Goal: Information Seeking & Learning: Check status

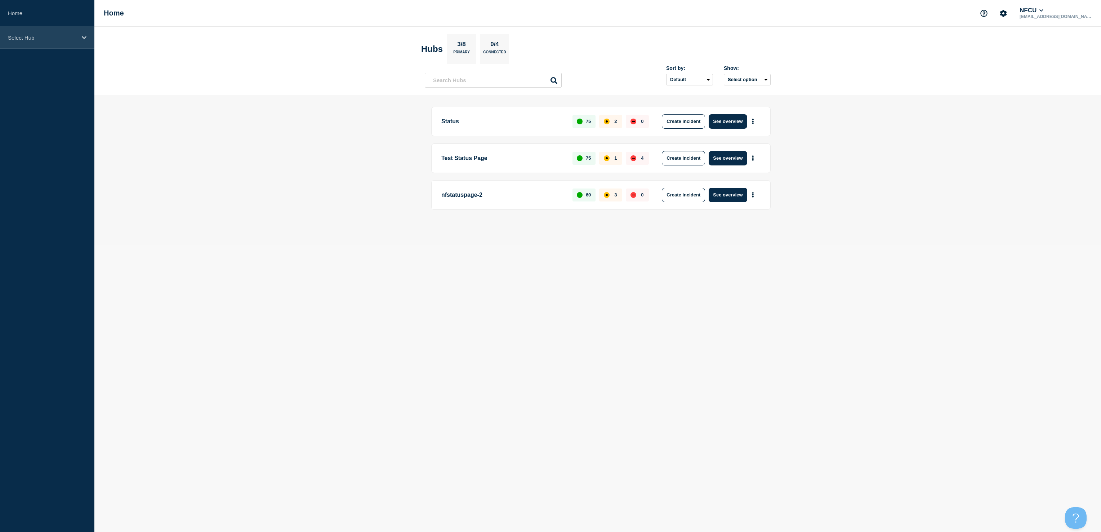
click at [59, 37] on p "Select Hub" at bounding box center [42, 38] width 69 height 6
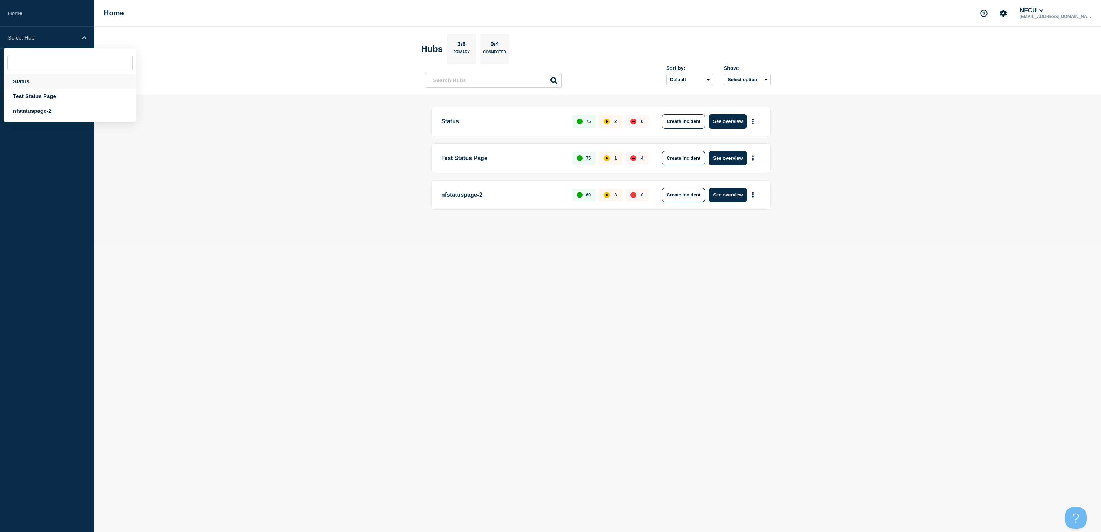
click at [40, 79] on div "Status" at bounding box center [70, 81] width 133 height 15
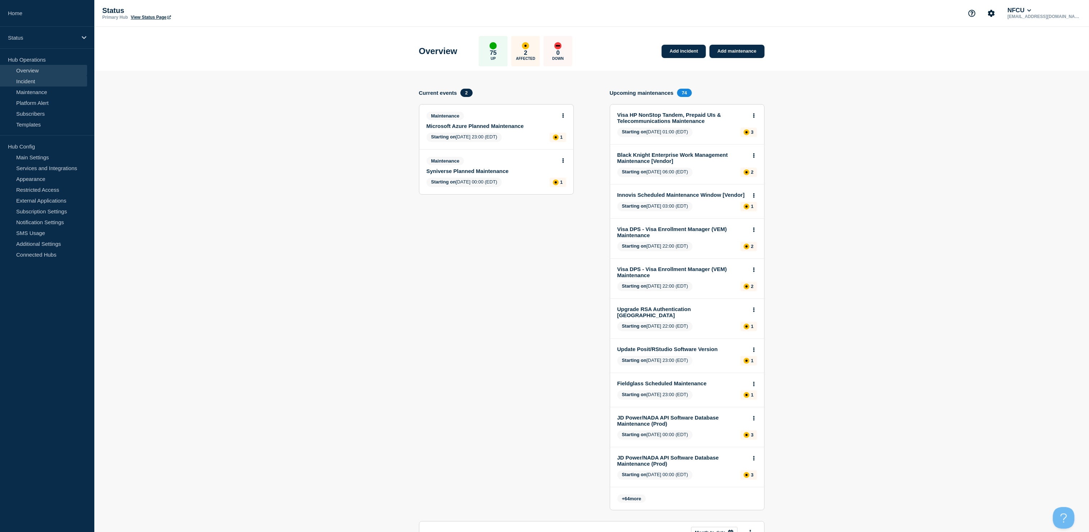
click at [28, 79] on link "Incident" at bounding box center [43, 81] width 87 height 11
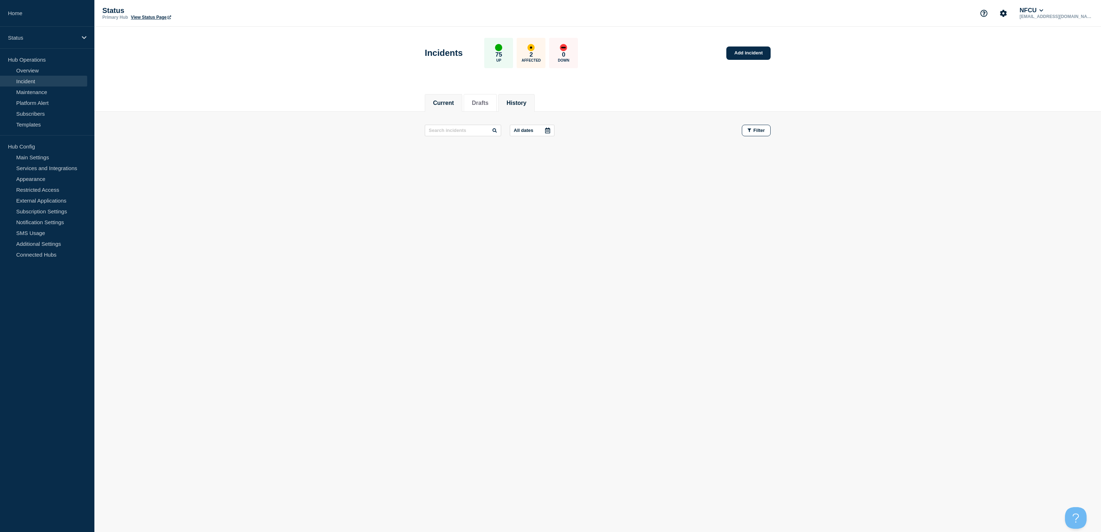
click at [516, 103] on button "History" at bounding box center [516, 103] width 20 height 6
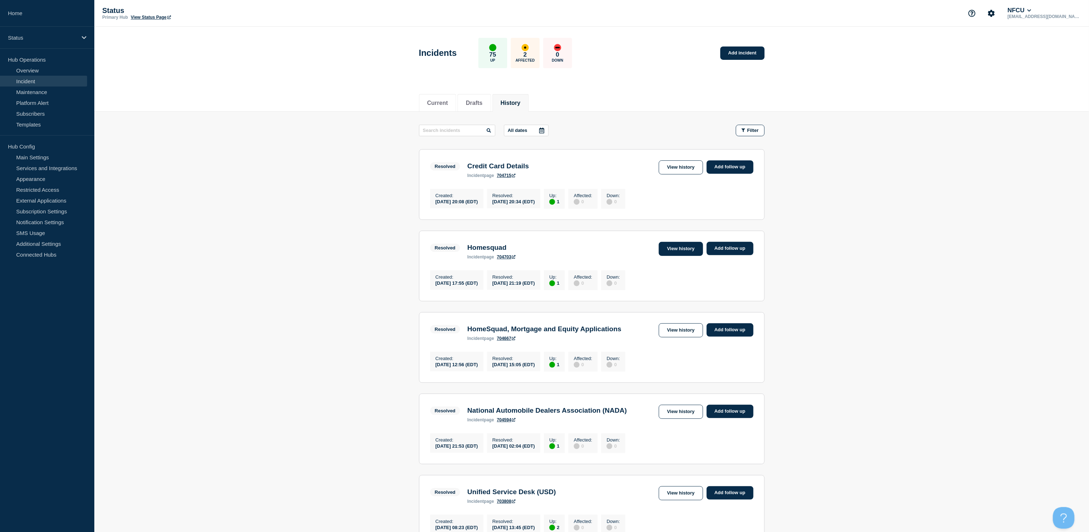
click at [666, 247] on link "View history" at bounding box center [681, 249] width 44 height 14
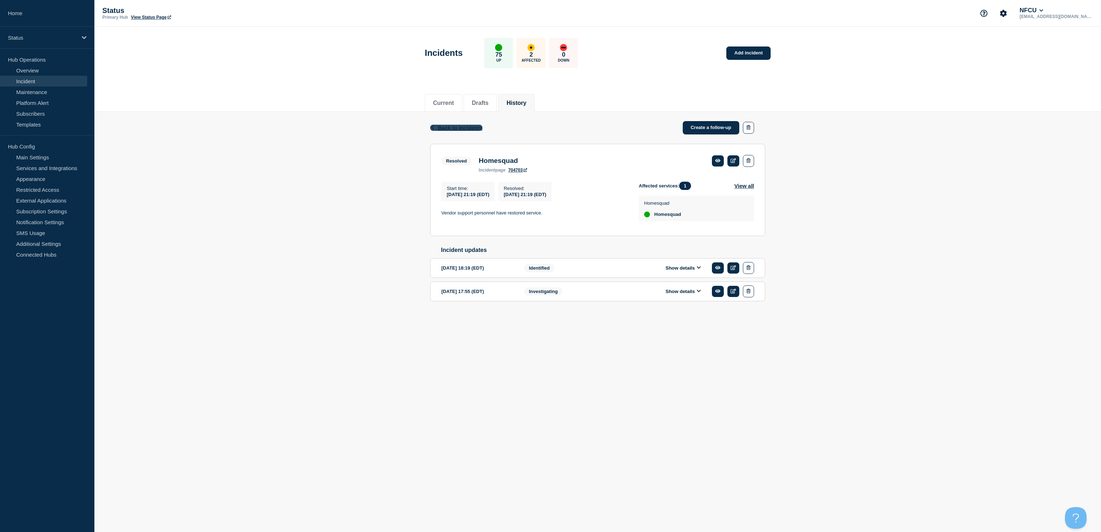
click at [434, 129] on icon "button" at bounding box center [432, 127] width 5 height 5
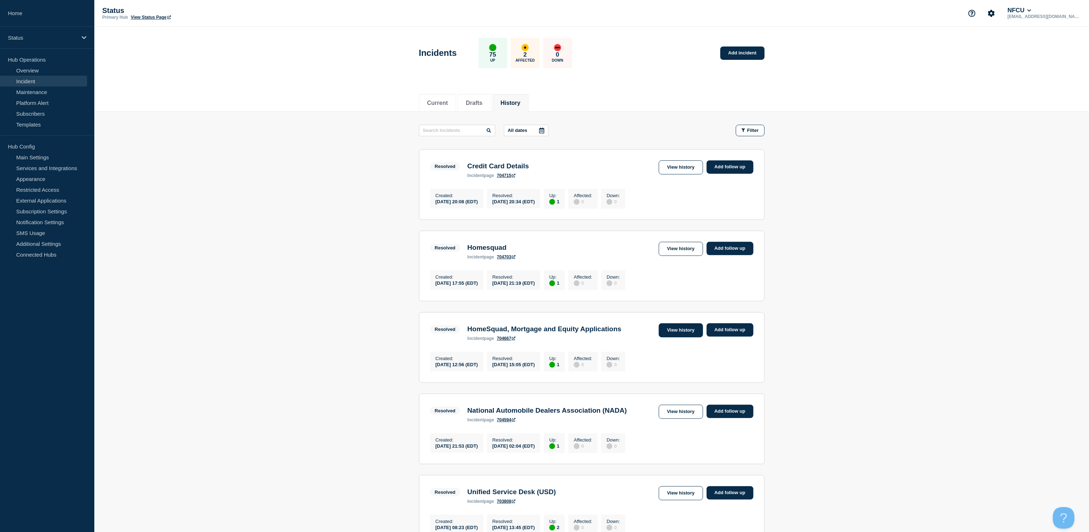
click at [666, 335] on link "View history" at bounding box center [681, 330] width 44 height 14
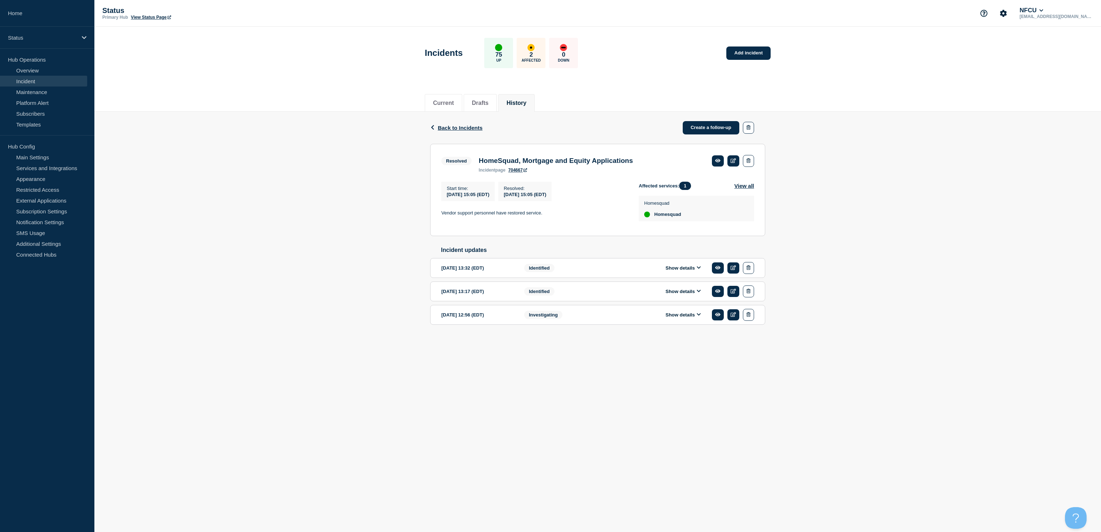
click at [671, 271] on button "Show details" at bounding box center [683, 268] width 40 height 6
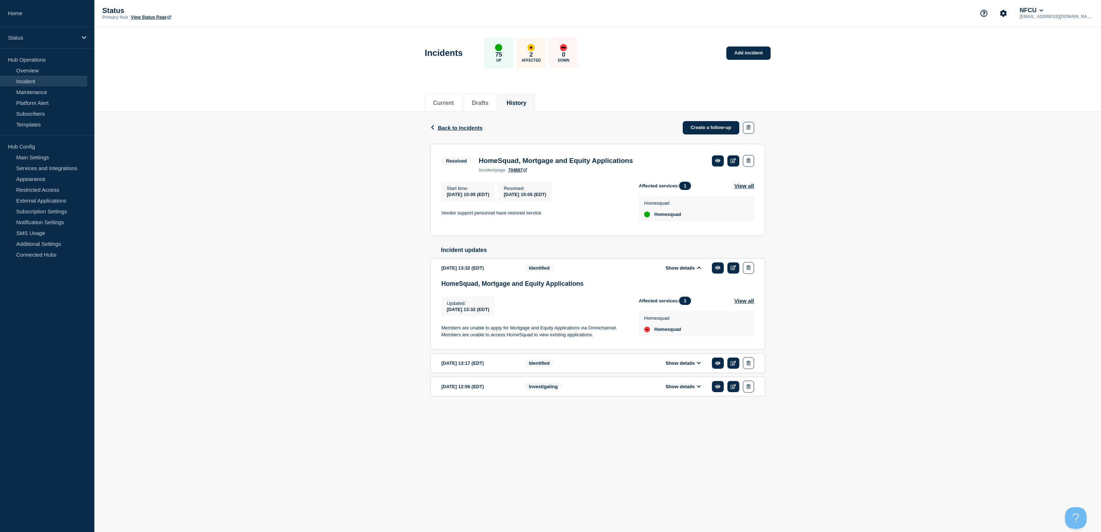
click at [671, 271] on button "Show details" at bounding box center [683, 268] width 40 height 6
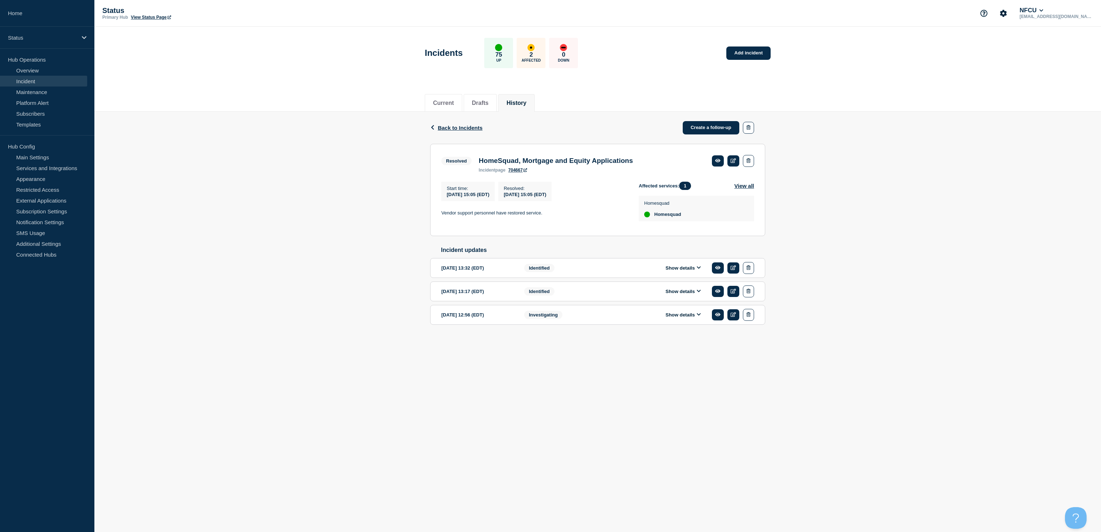
click at [673, 294] on button "Show details" at bounding box center [683, 291] width 40 height 6
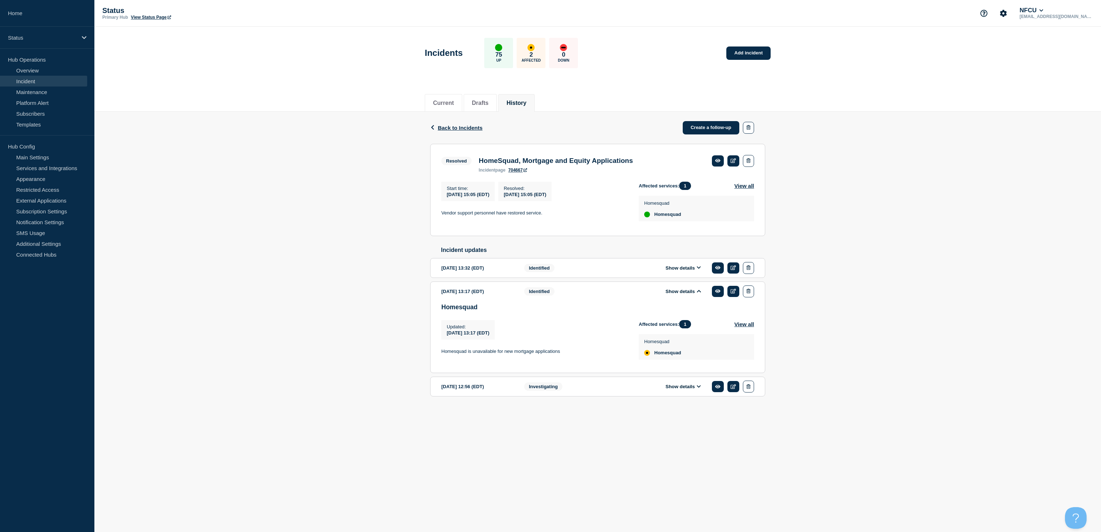
click at [673, 294] on button "Show details" at bounding box center [683, 291] width 40 height 6
